Goal: Use online tool/utility: Use online tool/utility

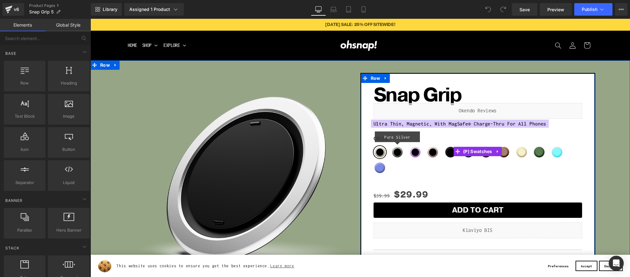
click at [396, 153] on span "Pure Silver" at bounding box center [397, 152] width 13 height 13
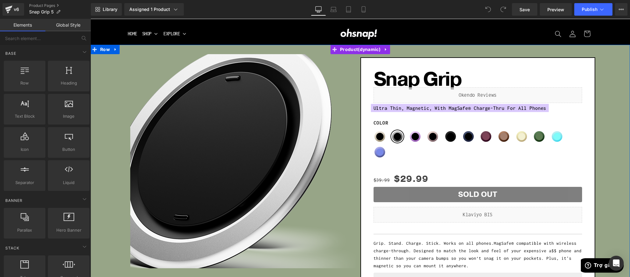
scroll to position [6, 0]
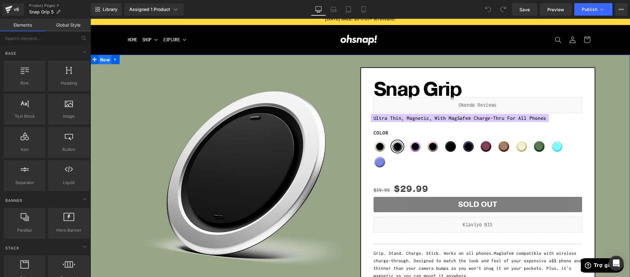
click at [104, 62] on span "Row" at bounding box center [105, 59] width 13 height 9
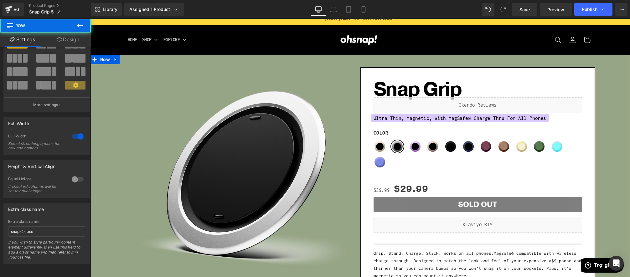
scroll to position [0, 0]
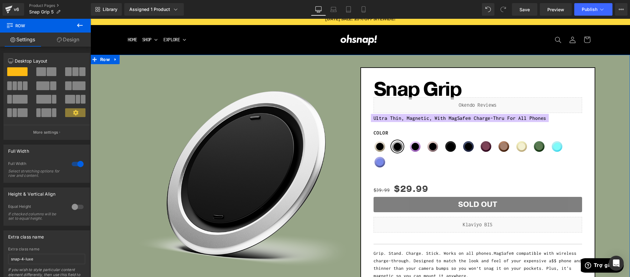
click at [68, 40] on link "Design" at bounding box center [67, 40] width 45 height 14
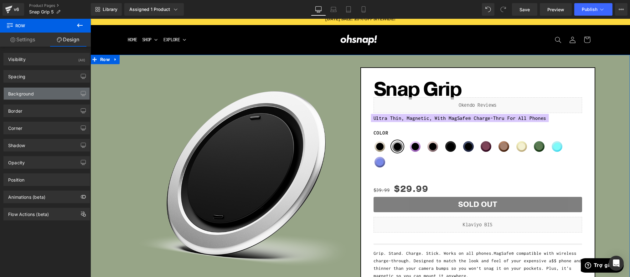
click at [25, 99] on div "Background" at bounding box center [47, 94] width 86 height 12
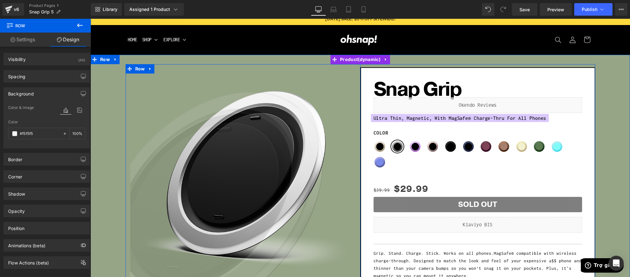
click at [349, 89] on img at bounding box center [207, 204] width 301 height 301
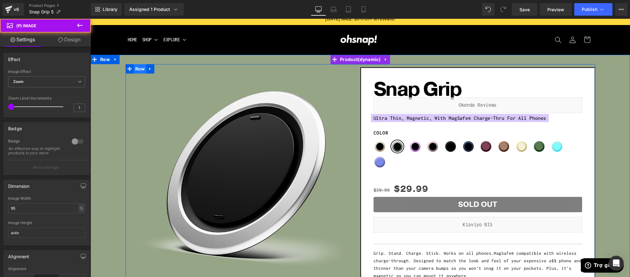
click at [141, 69] on span "Row" at bounding box center [140, 68] width 13 height 9
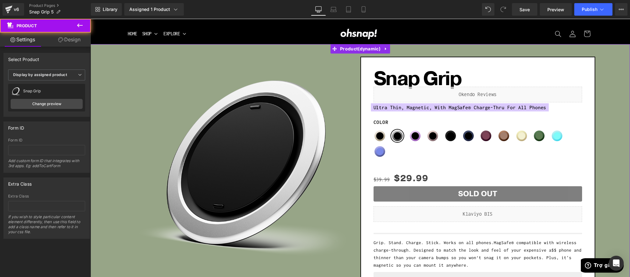
scroll to position [17, 0]
click at [71, 41] on link "Design" at bounding box center [69, 40] width 45 height 14
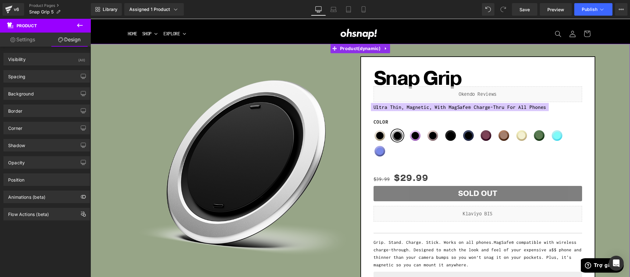
scroll to position [0, 1]
click at [36, 90] on div "Background" at bounding box center [46, 94] width 86 height 12
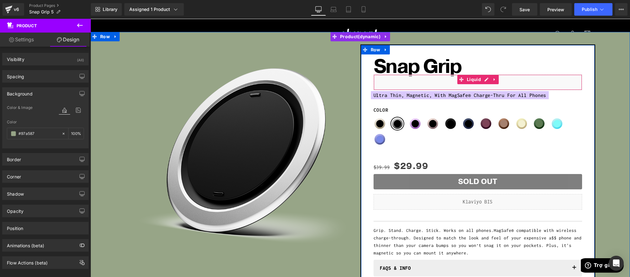
scroll to position [29, 0]
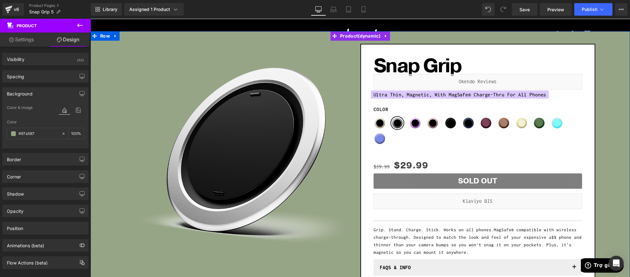
drag, startPoint x: 624, startPoint y: 78, endPoint x: 620, endPoint y: 81, distance: 5.3
click at [624, 78] on div "Sale Off (P) Image Row Snap Grip (P) Title Liquid Ultra Thin, Magnetic, With Ma…" at bounding box center [361, 175] width 534 height 268
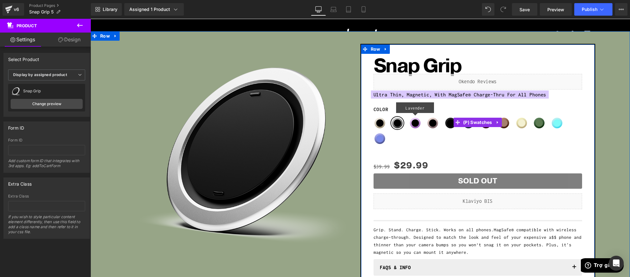
click at [414, 123] on span "Lavender" at bounding box center [415, 123] width 13 height 13
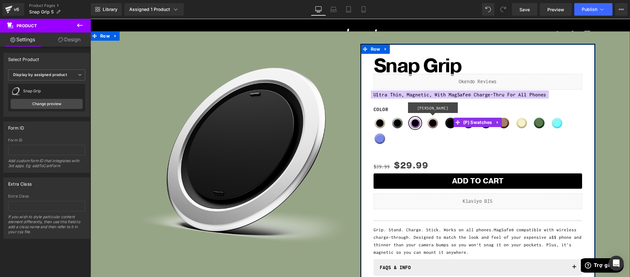
click at [436, 122] on span "[PERSON_NAME]" at bounding box center [433, 123] width 13 height 13
